Goal: Download file/media

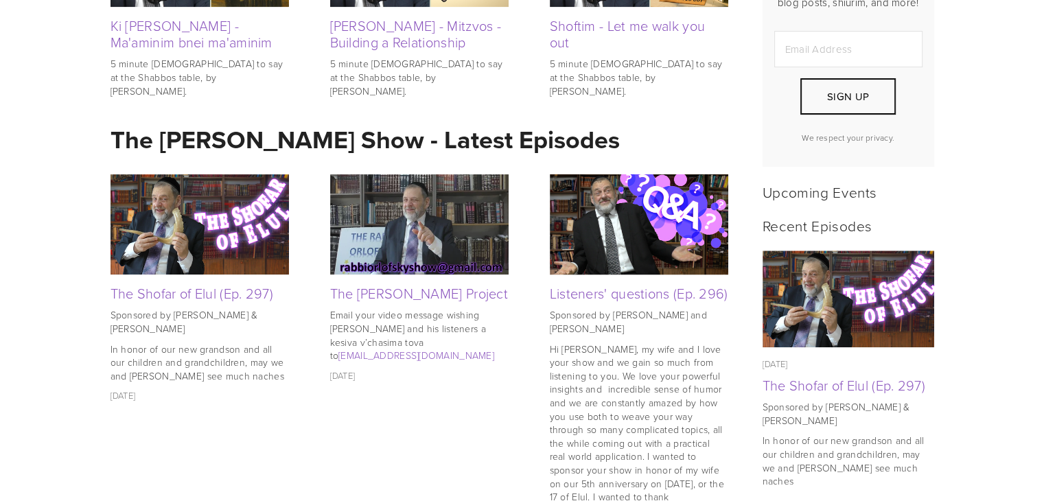
scroll to position [481, 0]
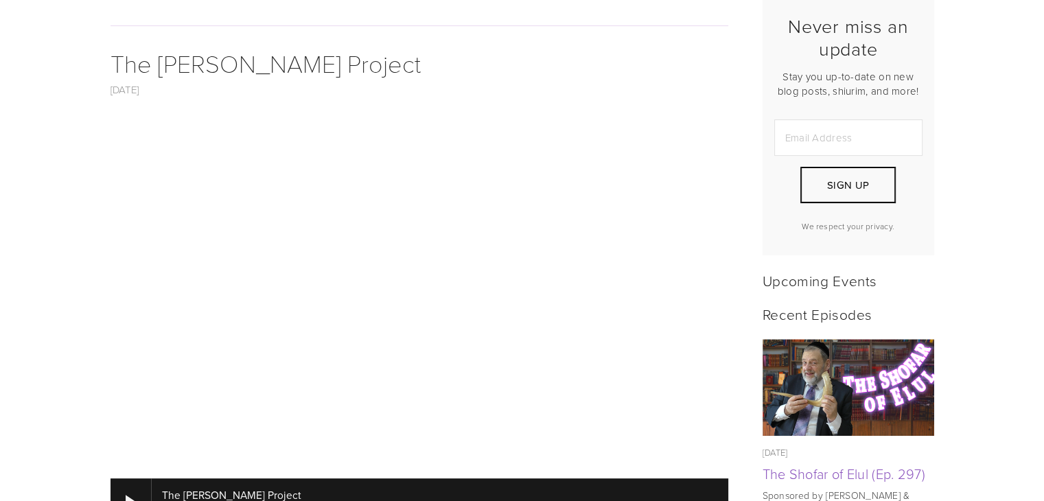
scroll to position [412, 0]
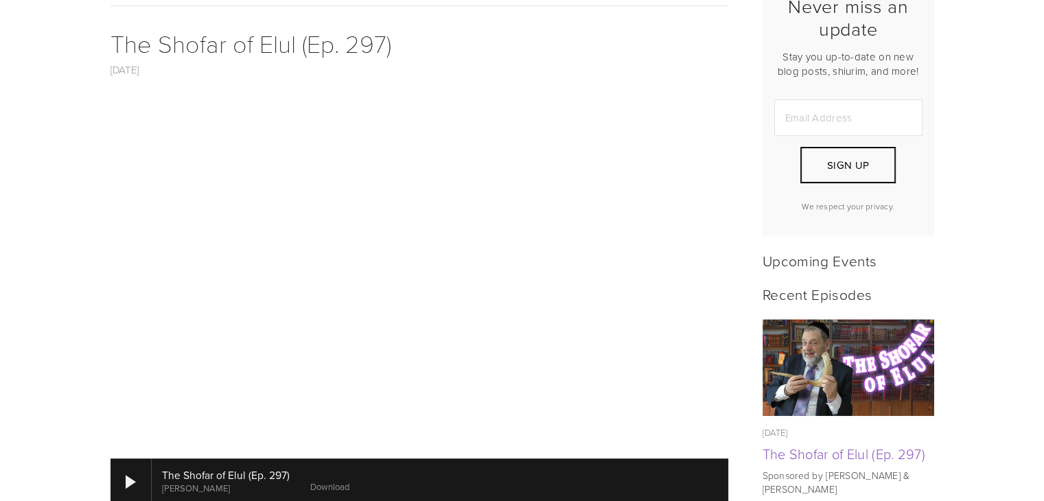
scroll to position [412, 0]
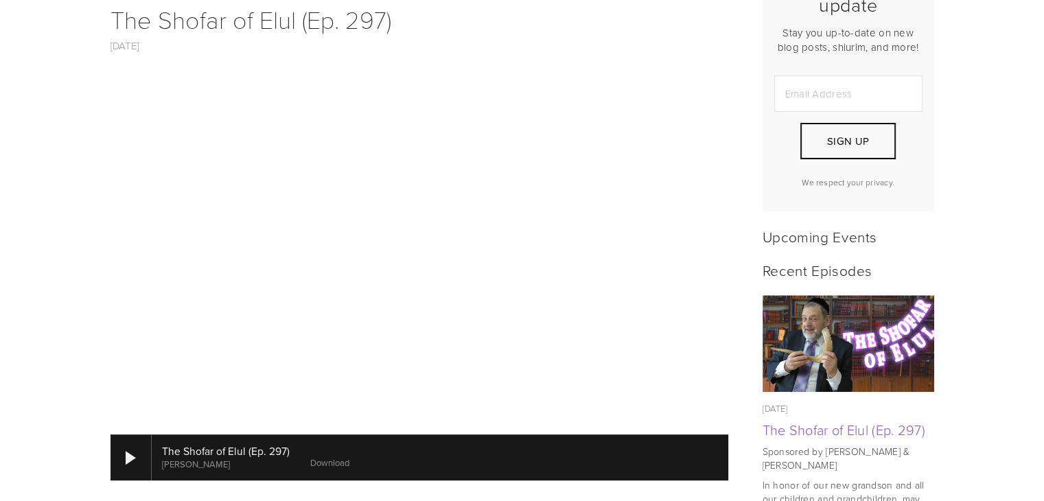
click at [322, 457] on link "Download" at bounding box center [329, 463] width 39 height 12
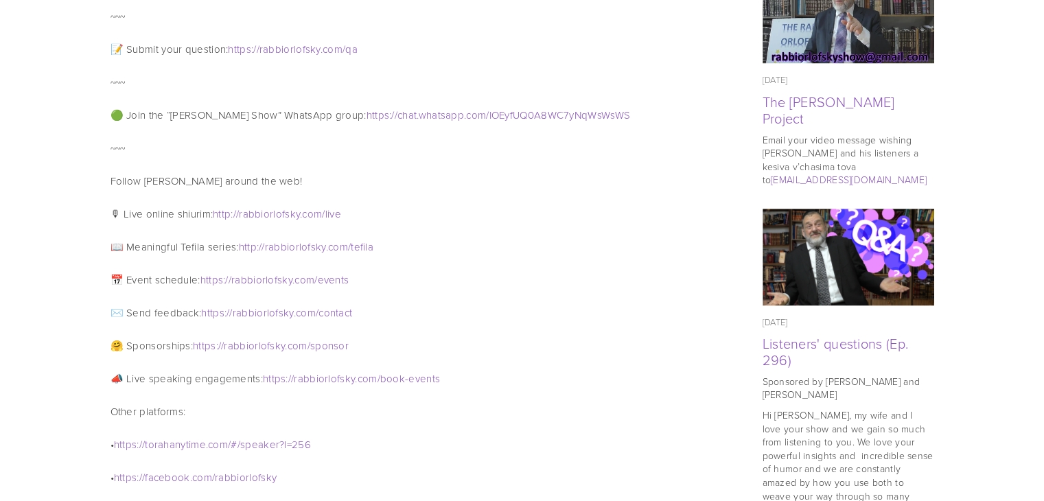
scroll to position [824, 0]
